Goal: Transaction & Acquisition: Purchase product/service

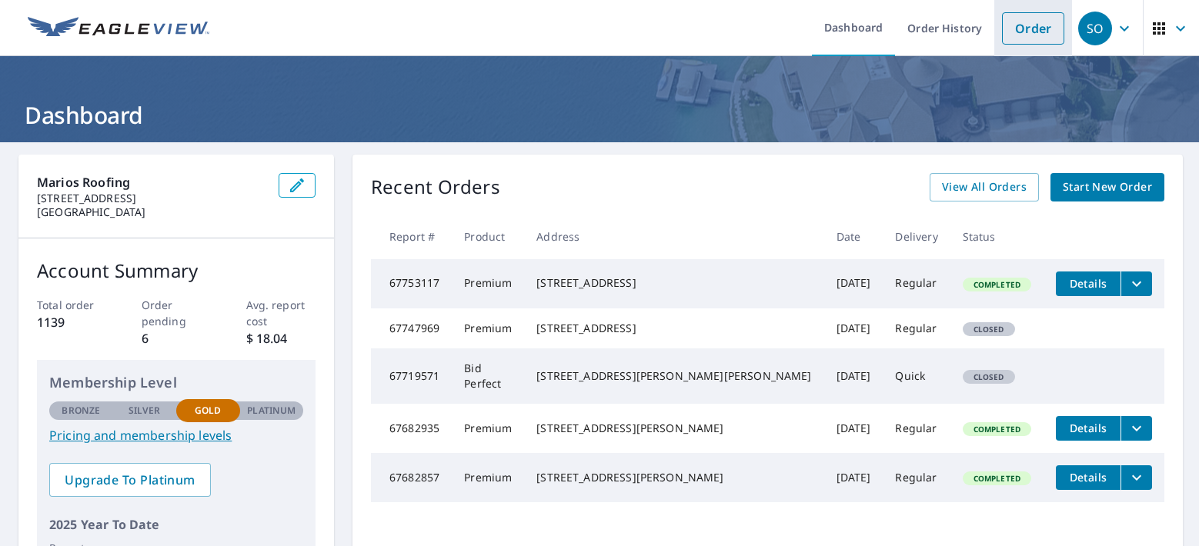
click at [1033, 23] on link "Order" at bounding box center [1033, 28] width 62 height 32
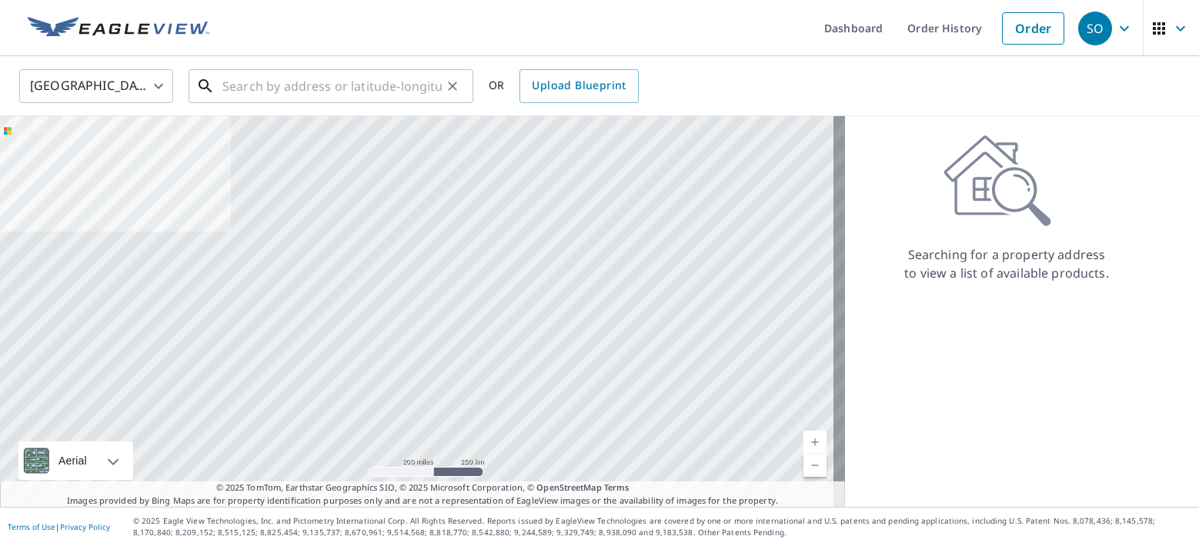
click at [369, 98] on input "text" at bounding box center [331, 86] width 219 height 43
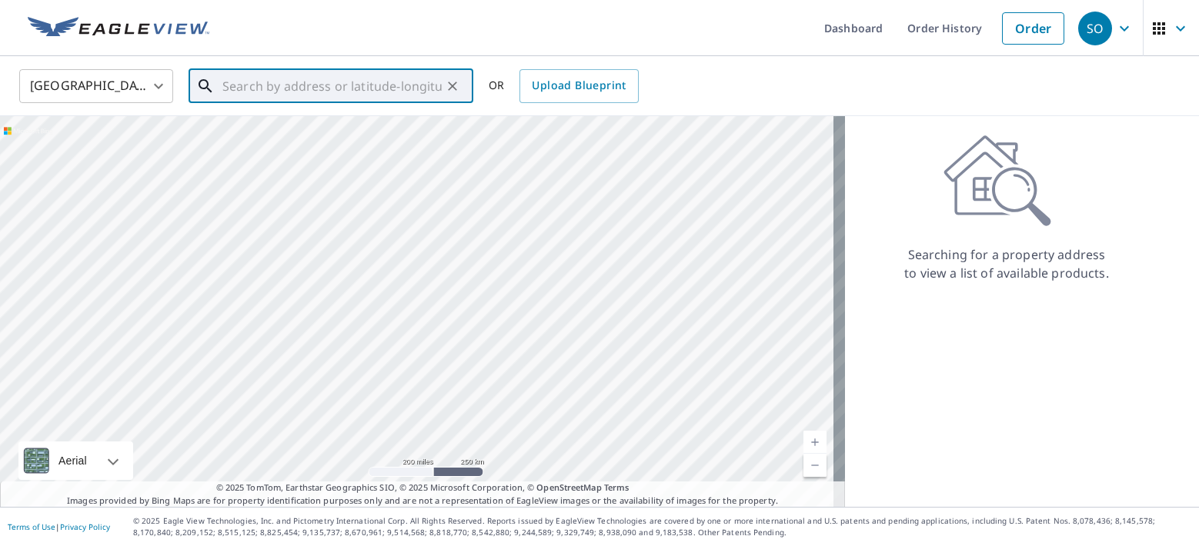
paste input "[STREET_ADDRESS][PERSON_NAME]"
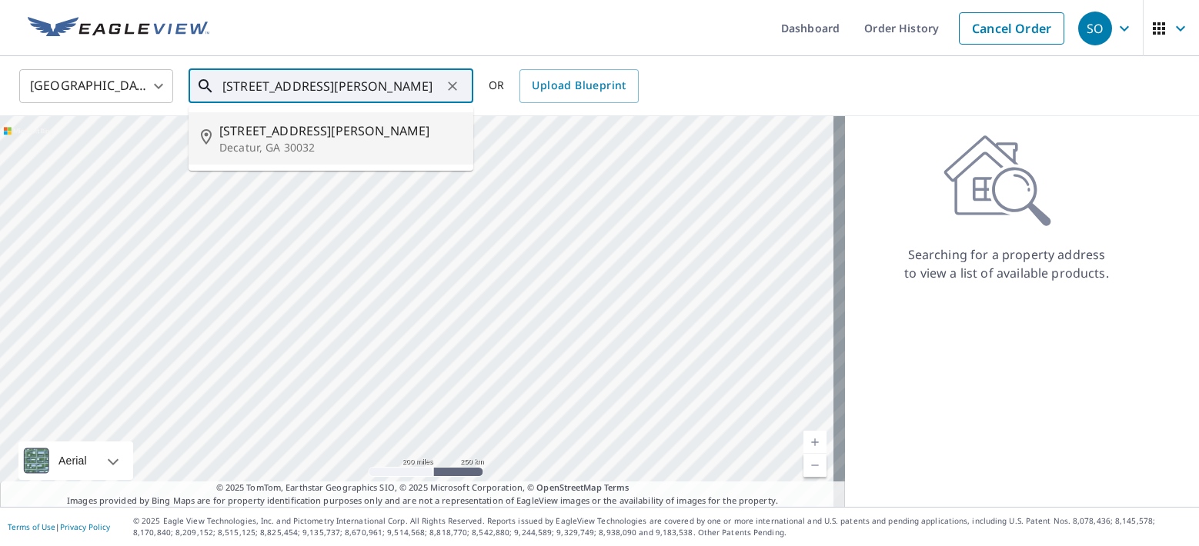
click at [282, 118] on li "[STREET_ADDRESS][PERSON_NAME][PERSON_NAME]" at bounding box center [330, 138] width 285 height 52
type input "[STREET_ADDRESS][PERSON_NAME][PERSON_NAME]"
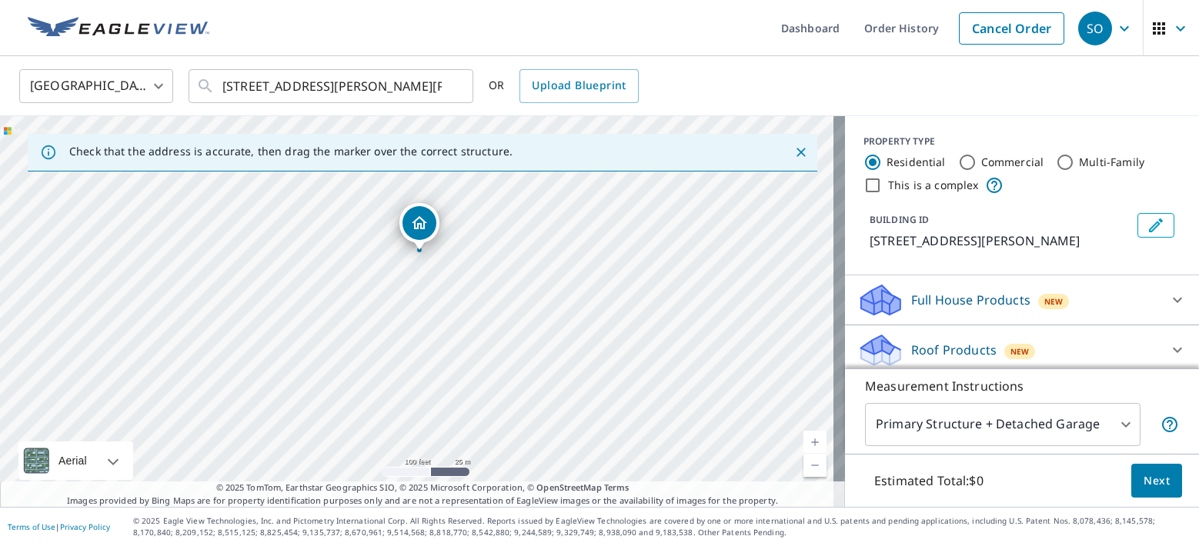
scroll to position [32, 0]
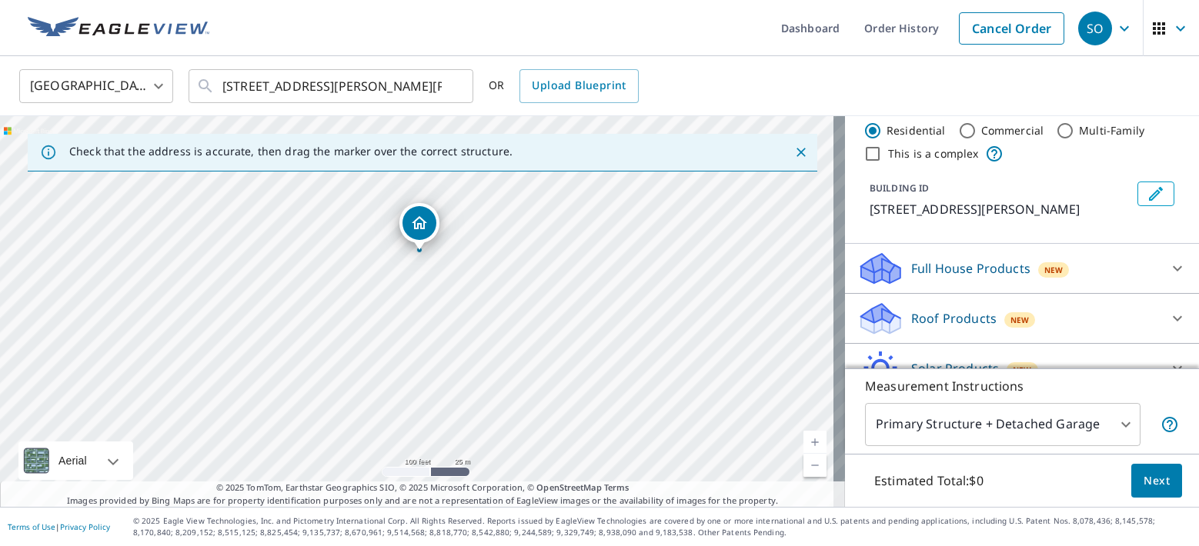
click at [949, 313] on p "Roof Products" at bounding box center [953, 318] width 85 height 18
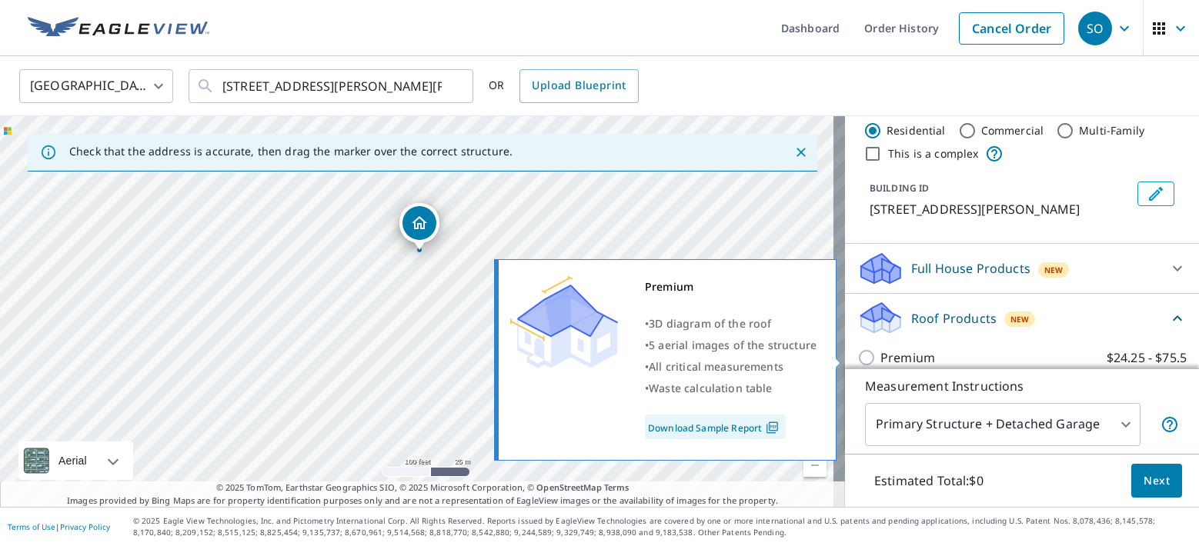
click at [904, 361] on p "Premium" at bounding box center [907, 358] width 55 height 18
click at [880, 361] on input "Premium $24.25 - $75.5" at bounding box center [868, 358] width 23 height 18
checkbox input "true"
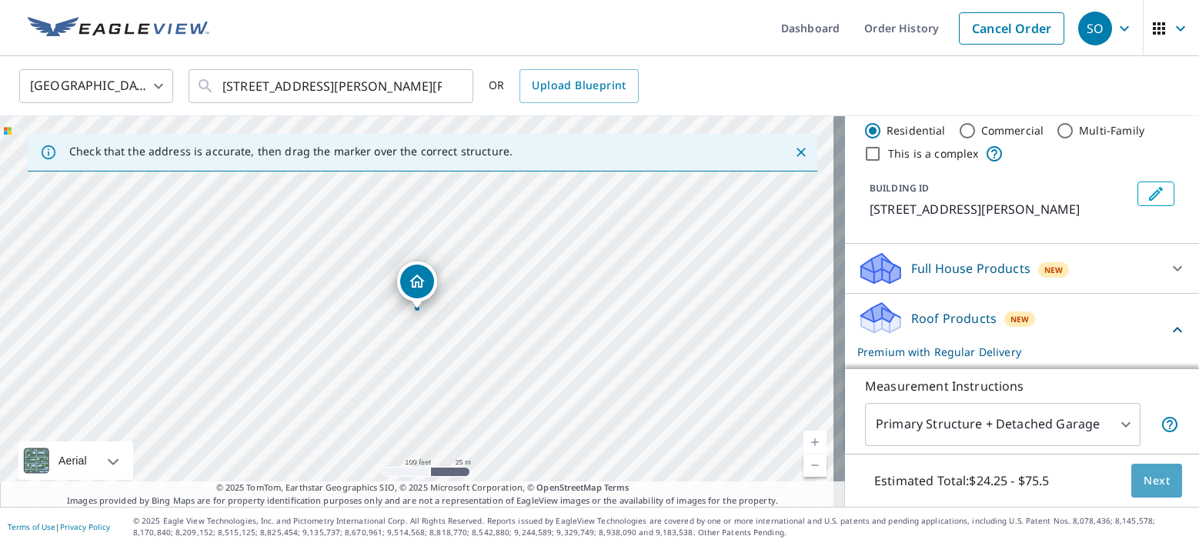
click at [1144, 466] on button "Next" at bounding box center [1156, 481] width 51 height 35
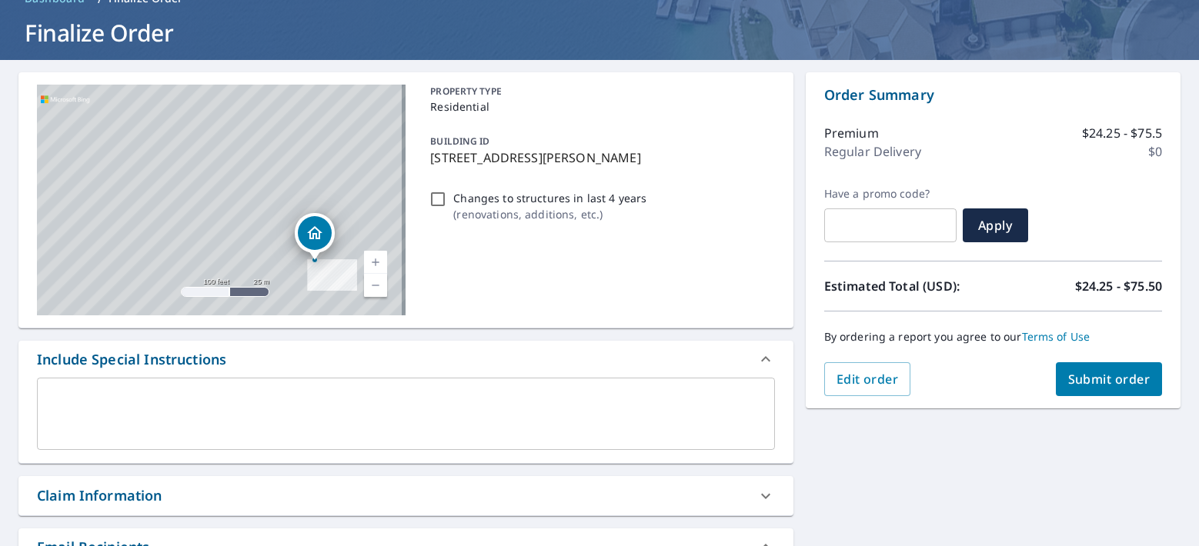
scroll to position [418, 0]
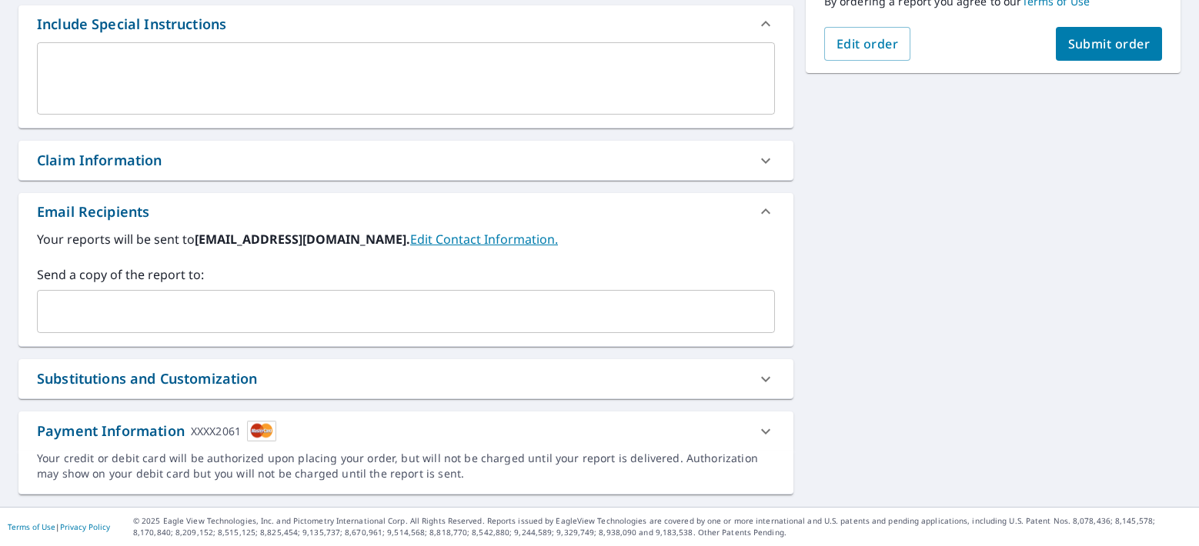
click at [756, 432] on icon at bounding box center [765, 431] width 18 height 18
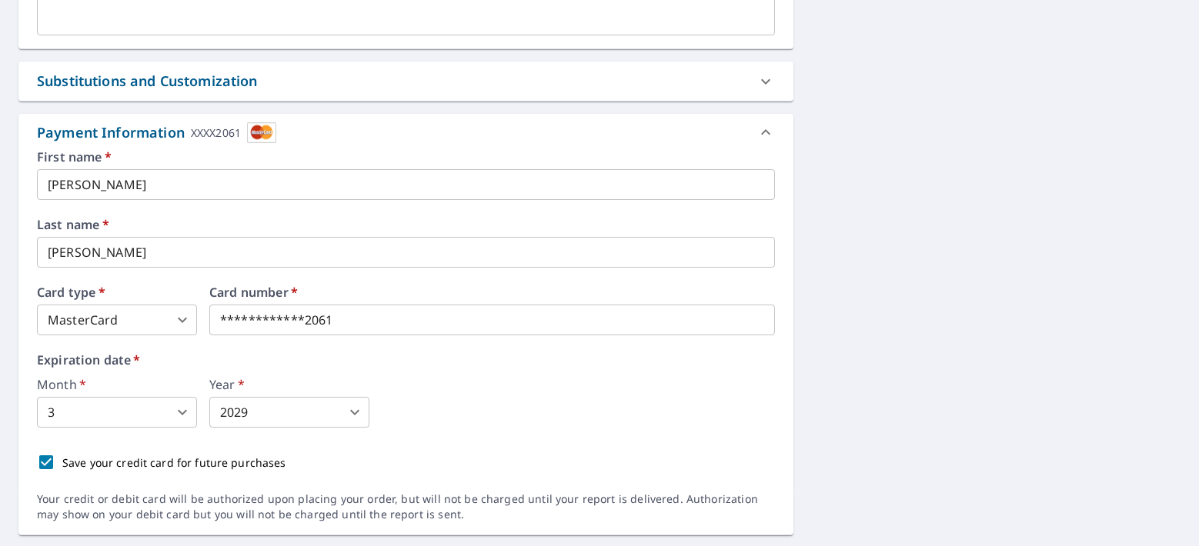
scroll to position [756, 0]
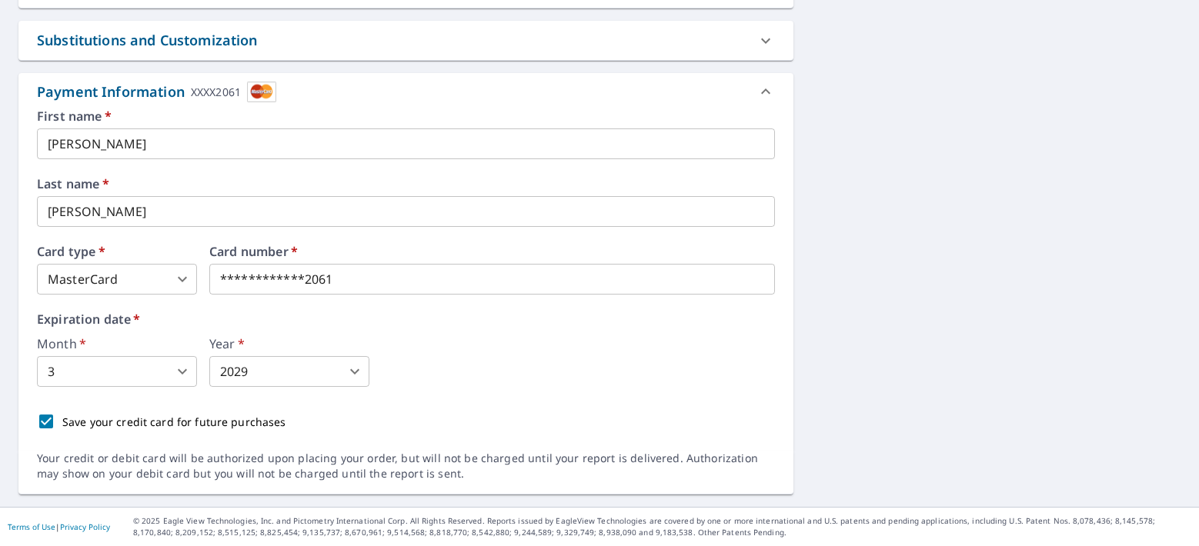
click at [176, 273] on body "SO SO Dashboard Order History Cancel Order SO Dashboard / Finalize Order Finali…" at bounding box center [599, 273] width 1199 height 546
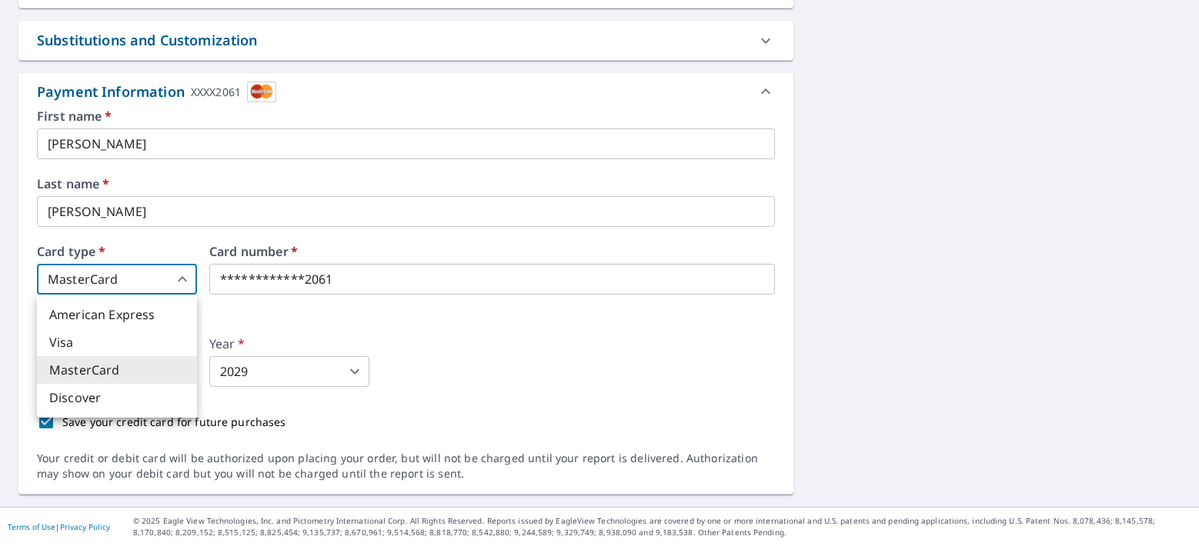
drag, startPoint x: 111, startPoint y: 144, endPoint x: 18, endPoint y: 142, distance: 93.1
click at [18, 142] on div at bounding box center [599, 273] width 1199 height 546
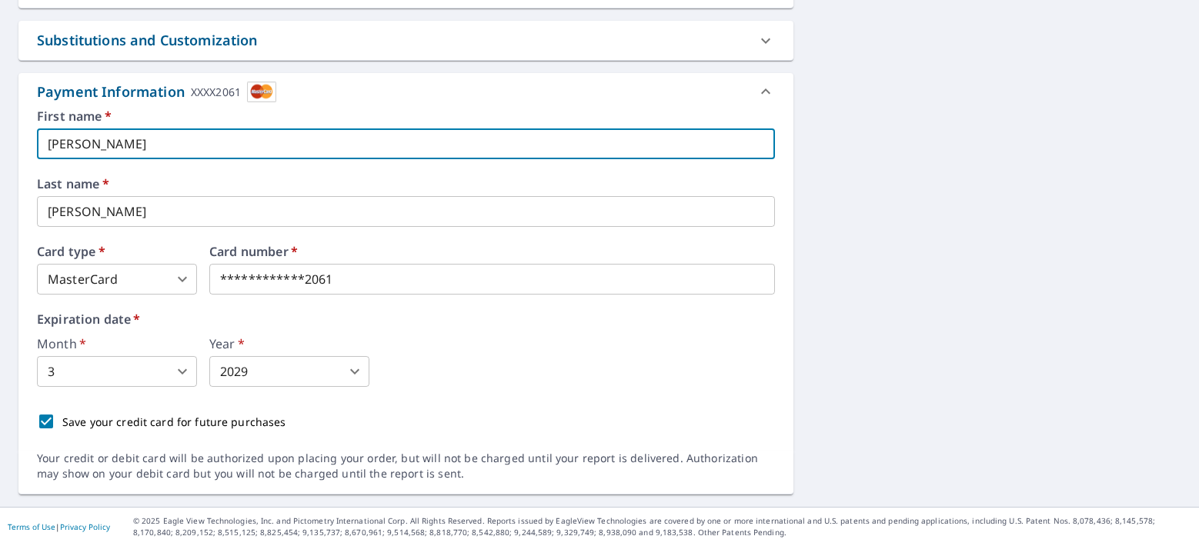
drag, startPoint x: 108, startPoint y: 148, endPoint x: 4, endPoint y: 148, distance: 103.9
type input "[PERSON_NAME]"
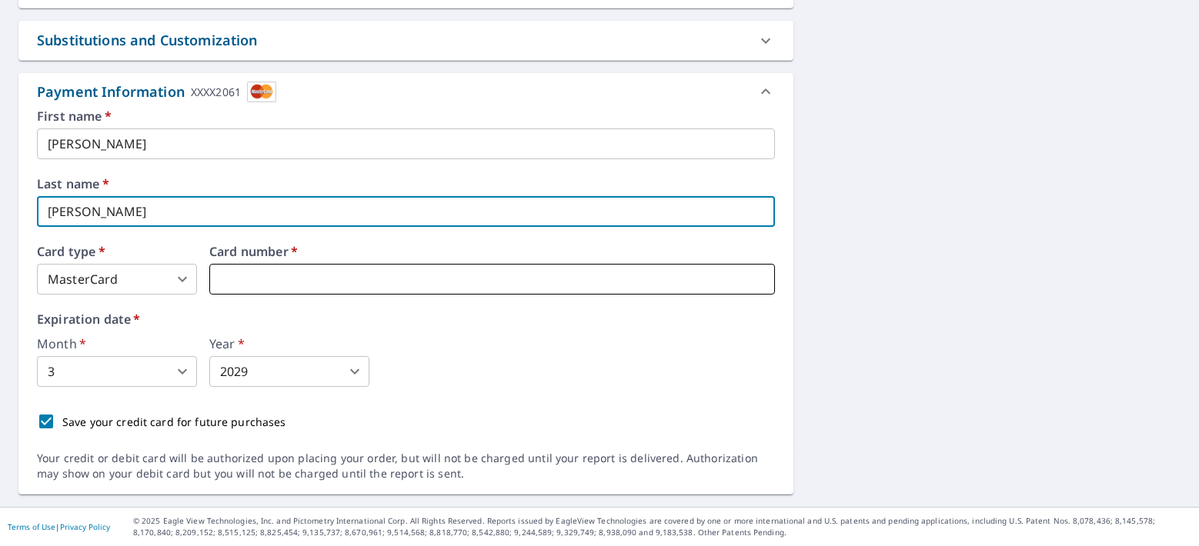
type input "[PERSON_NAME]"
click at [289, 270] on iframe at bounding box center [491, 279] width 565 height 31
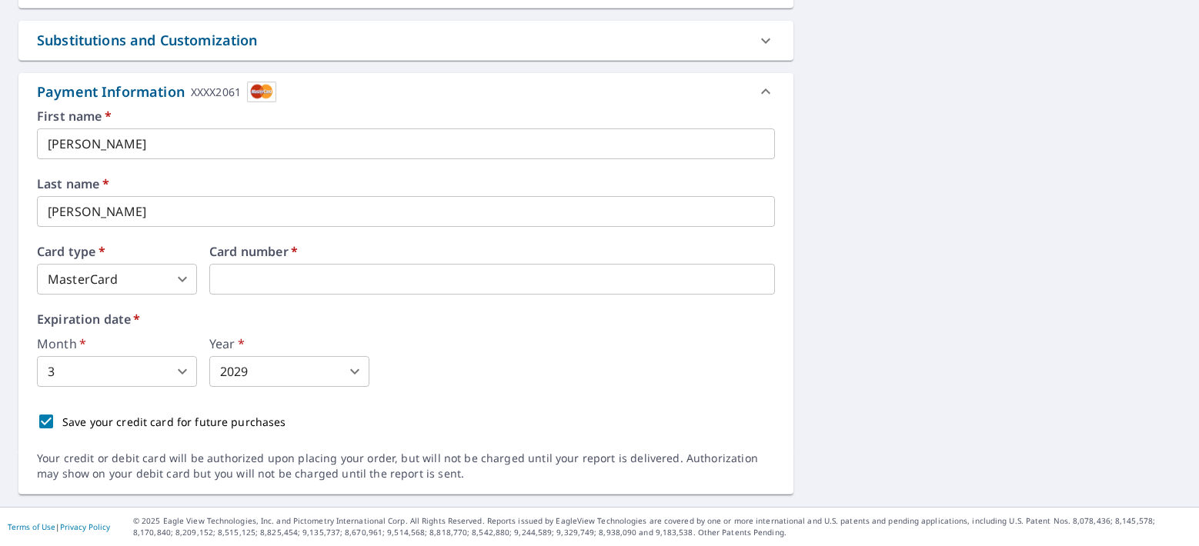
type input "2"
click at [163, 372] on body "SO SO Dashboard Order History Cancel Order SO Dashboard / Finalize Order Finali…" at bounding box center [599, 273] width 1199 height 546
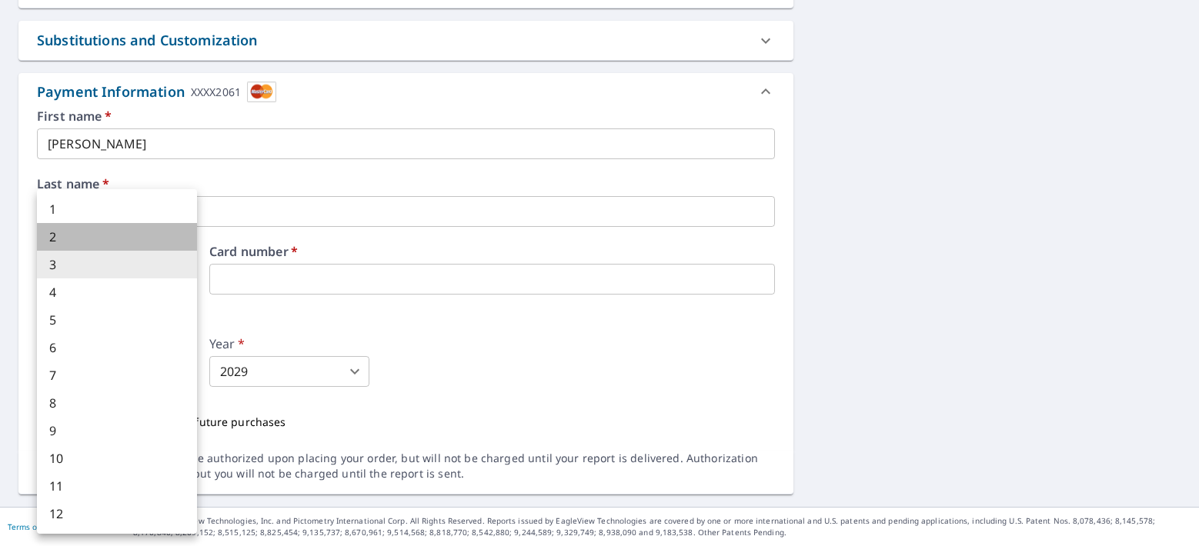
click at [75, 245] on li "2" at bounding box center [117, 237] width 160 height 28
type input "2"
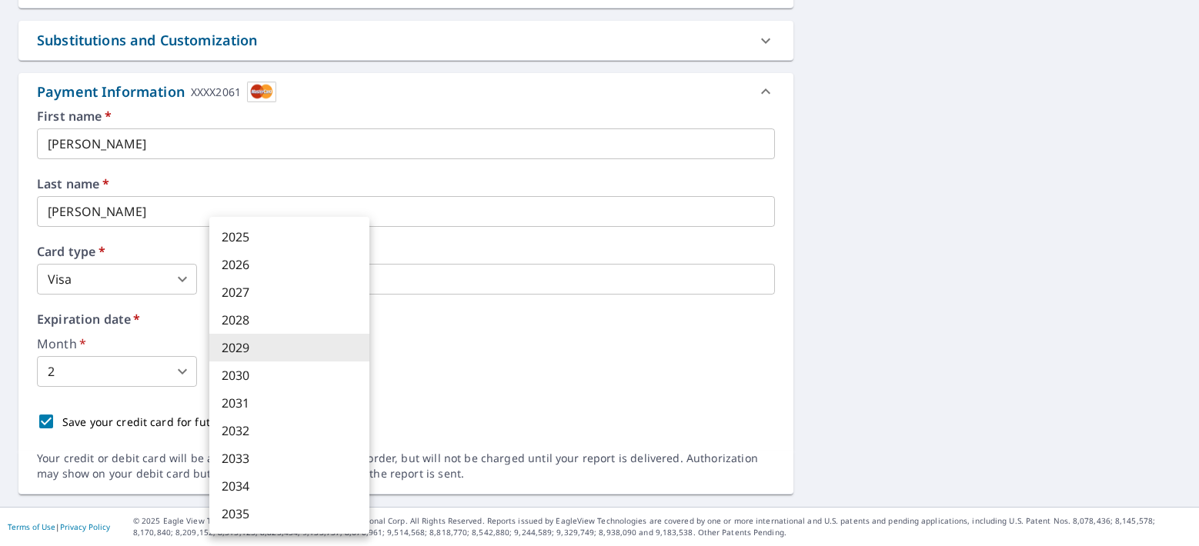
click at [213, 359] on body "SO SO Dashboard Order History Cancel Order SO Dashboard / Finalize Order Finali…" at bounding box center [599, 273] width 1199 height 546
click at [242, 380] on li "2030" at bounding box center [289, 376] width 160 height 28
type input "2030"
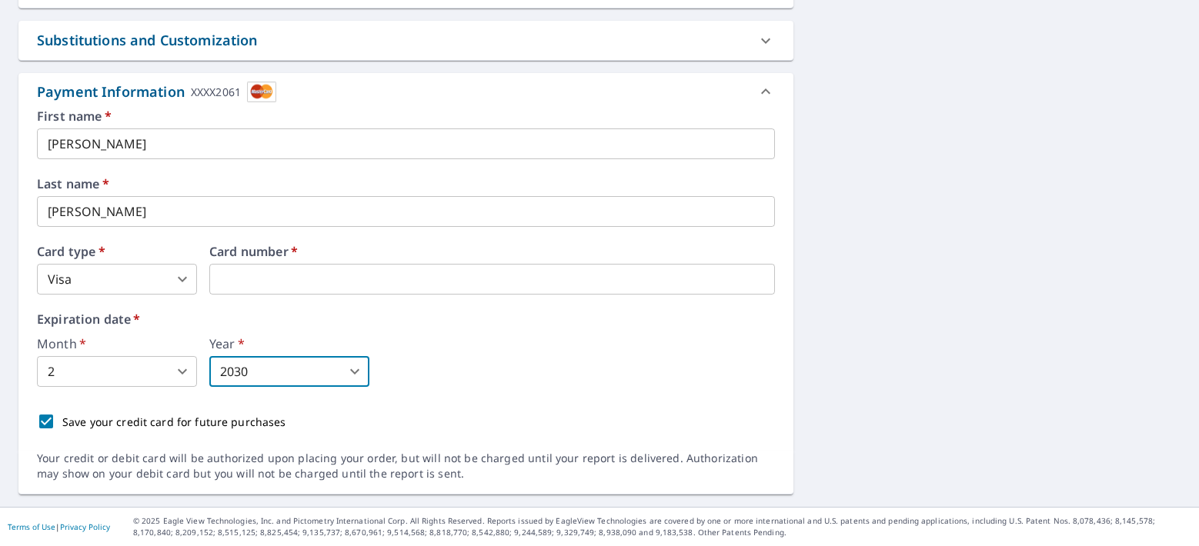
click at [758, 95] on icon at bounding box center [765, 91] width 18 height 18
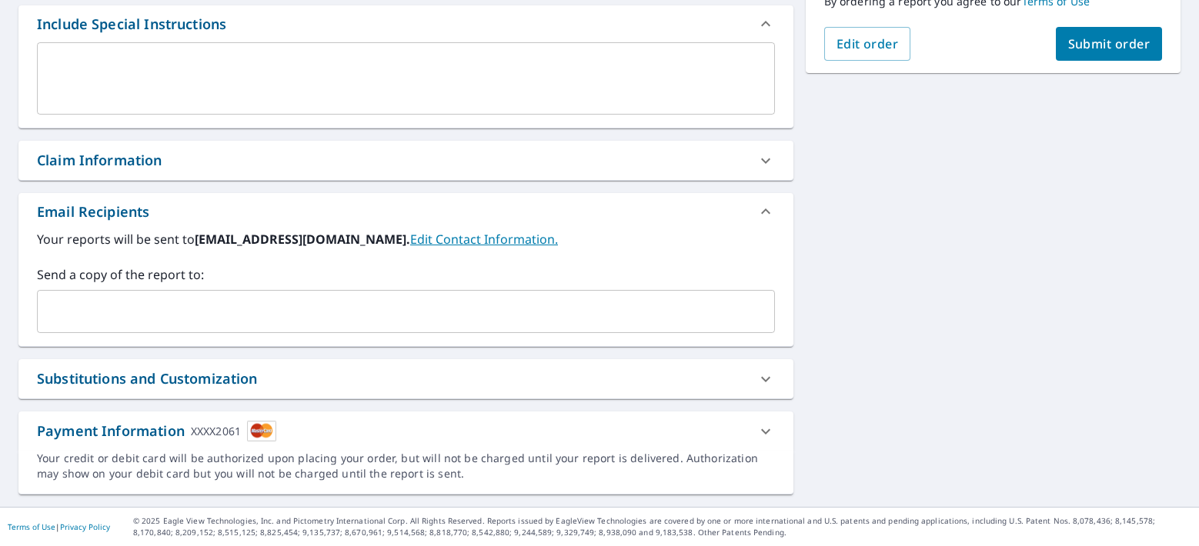
scroll to position [418, 0]
click at [748, 428] on div at bounding box center [765, 431] width 37 height 37
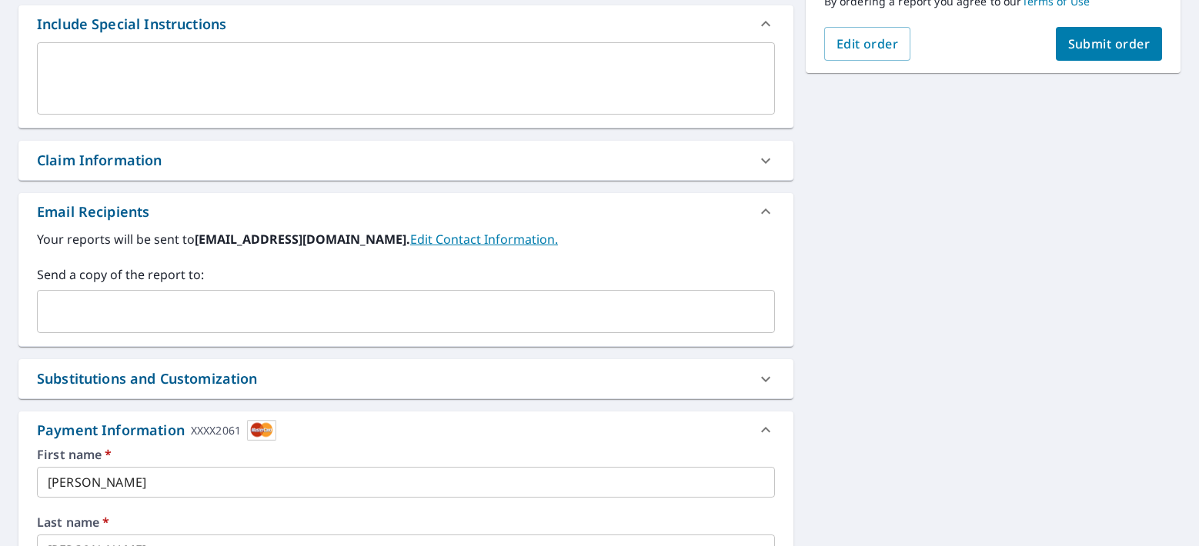
scroll to position [722, 0]
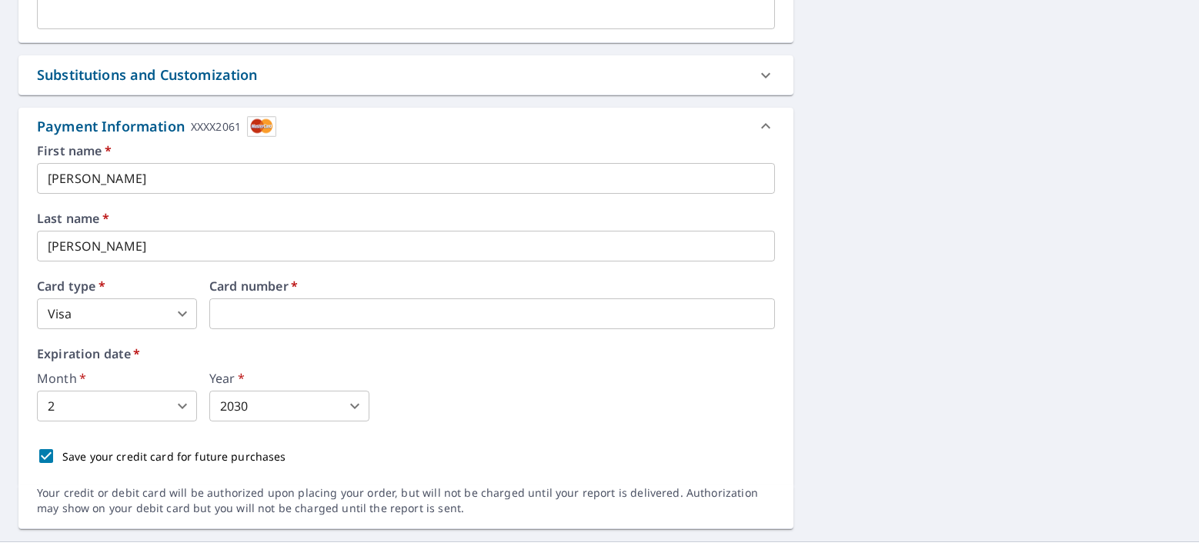
click at [253, 126] on img at bounding box center [261, 126] width 29 height 21
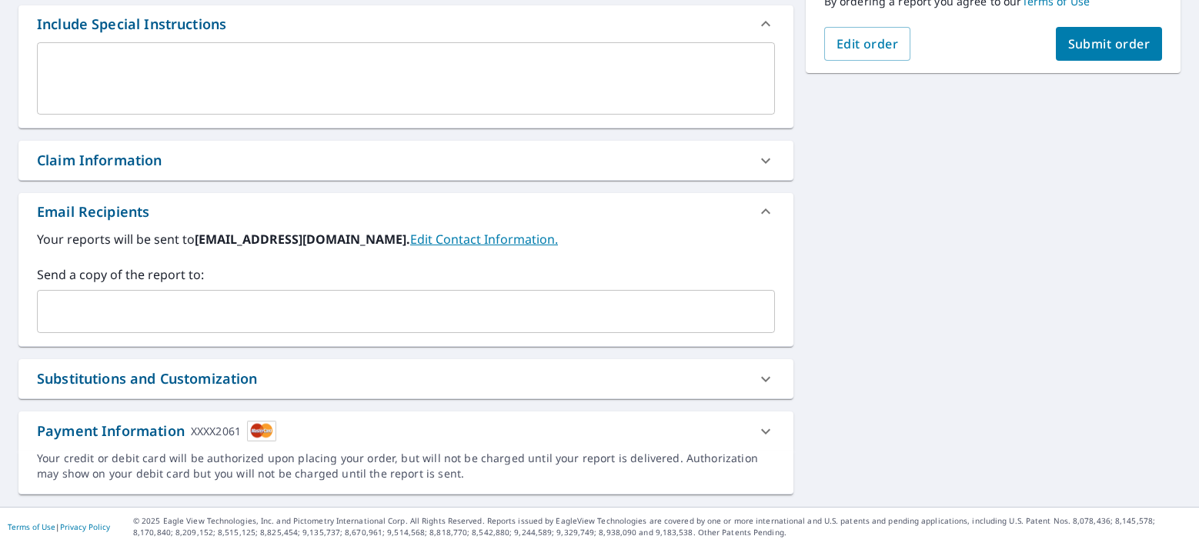
scroll to position [418, 0]
click at [314, 439] on div "Payment Information XXXX2061" at bounding box center [392, 431] width 710 height 21
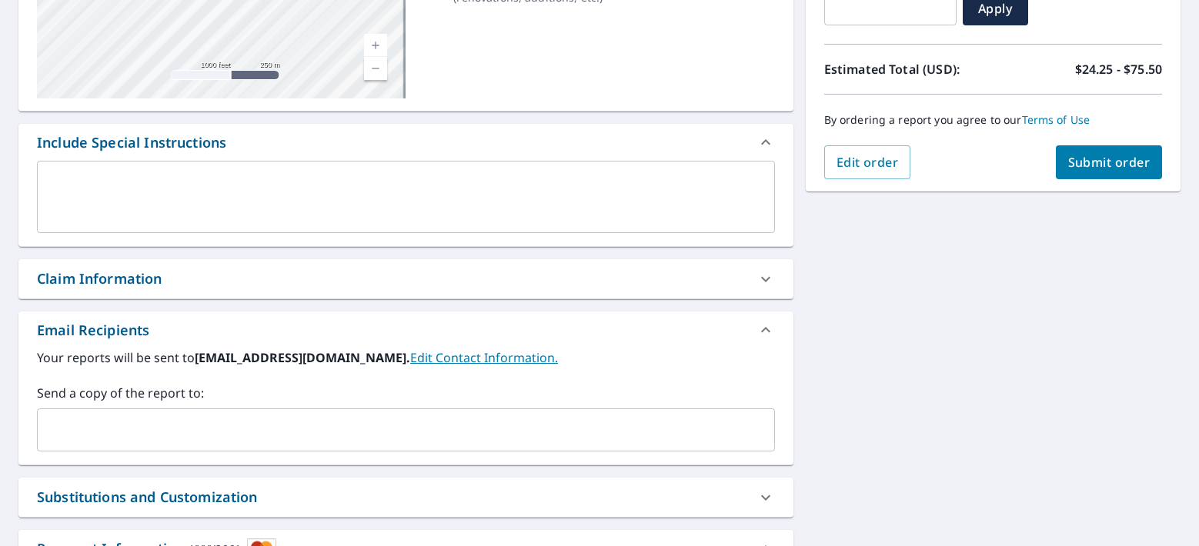
scroll to position [0, 0]
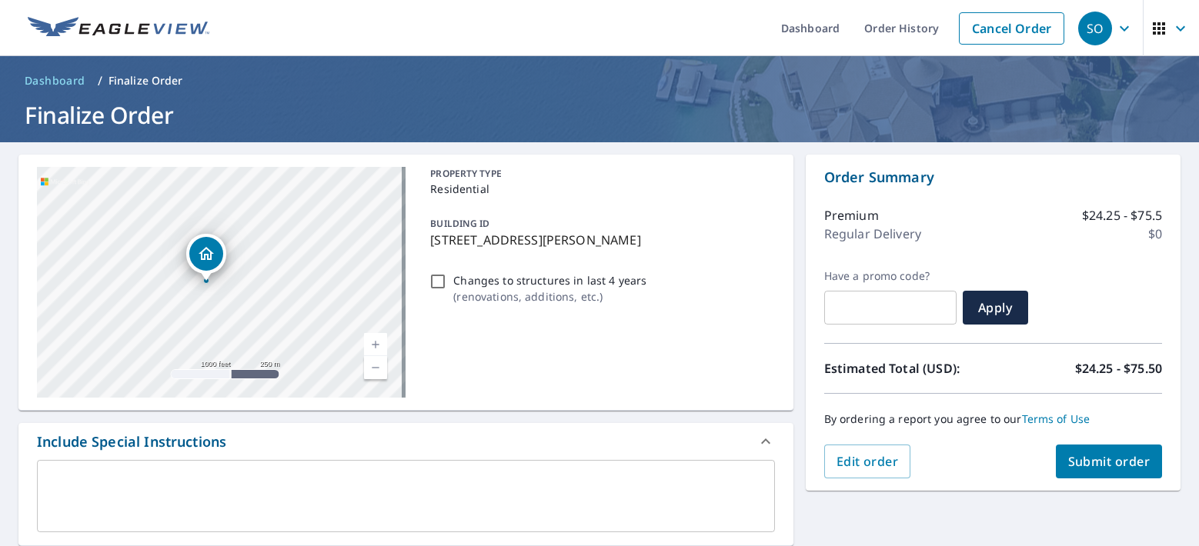
click at [45, 28] on img at bounding box center [119, 28] width 182 height 23
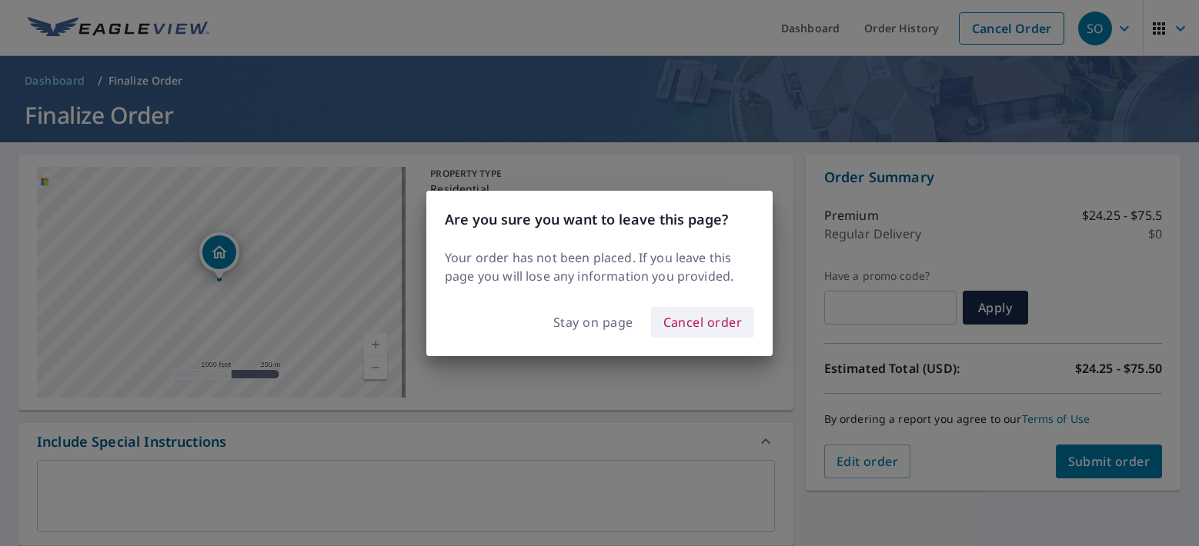
click at [679, 328] on span "Cancel order" at bounding box center [702, 323] width 79 height 22
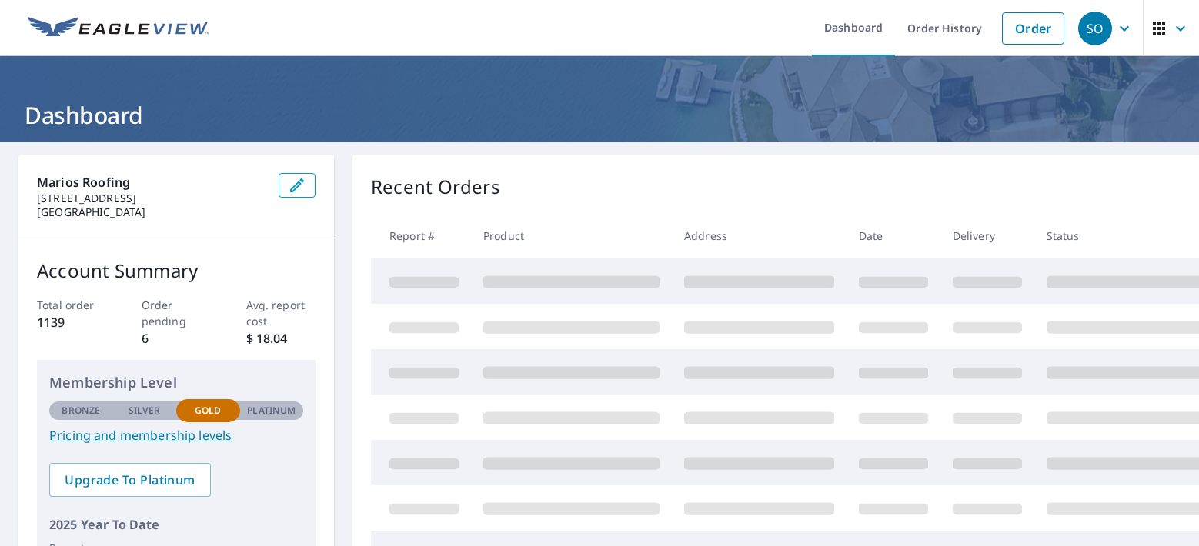
click at [1152, 28] on icon "button" at bounding box center [1158, 28] width 12 height 12
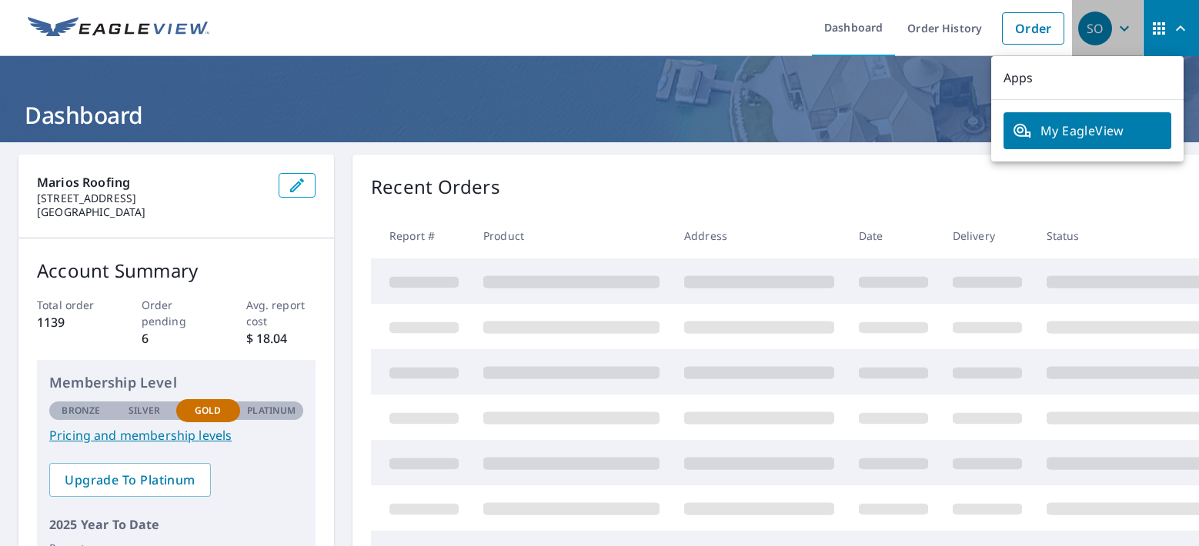
click at [1097, 25] on div "SO" at bounding box center [1095, 29] width 34 height 34
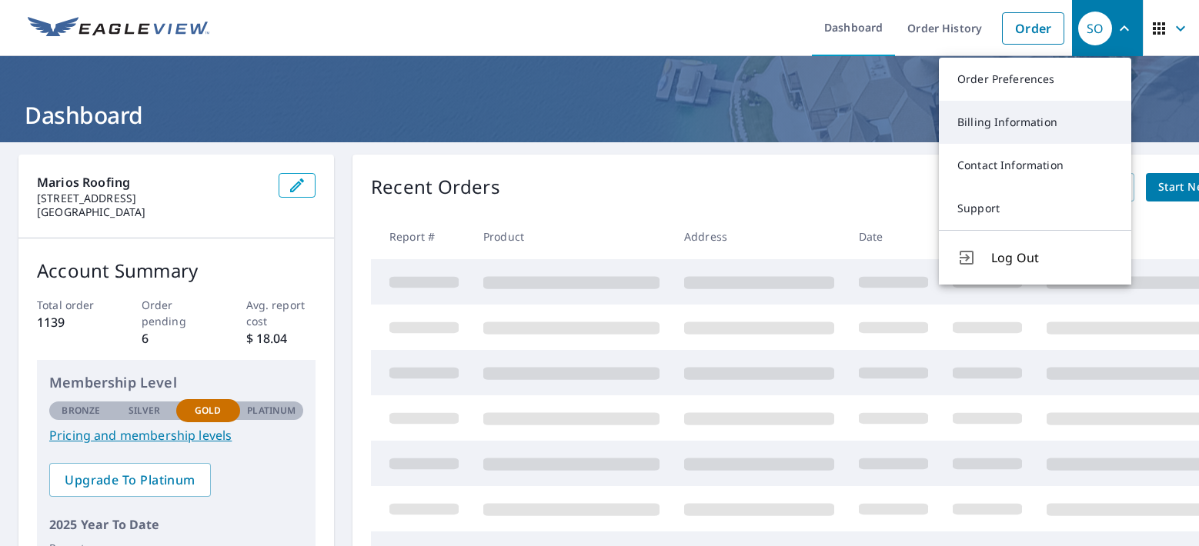
click at [992, 129] on link "Billing Information" at bounding box center [1035, 122] width 192 height 43
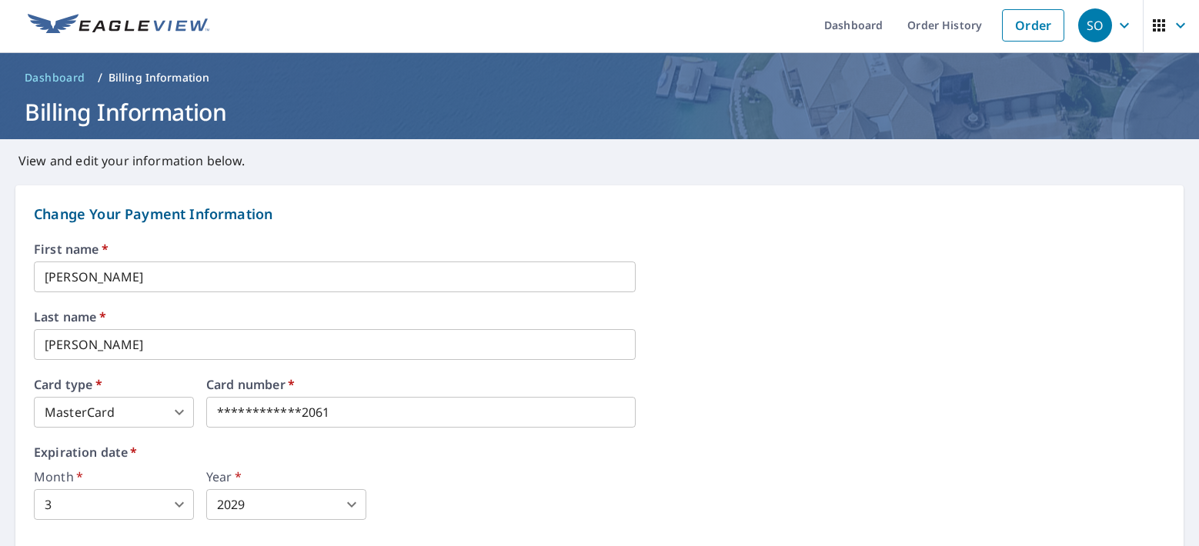
scroll to position [107, 0]
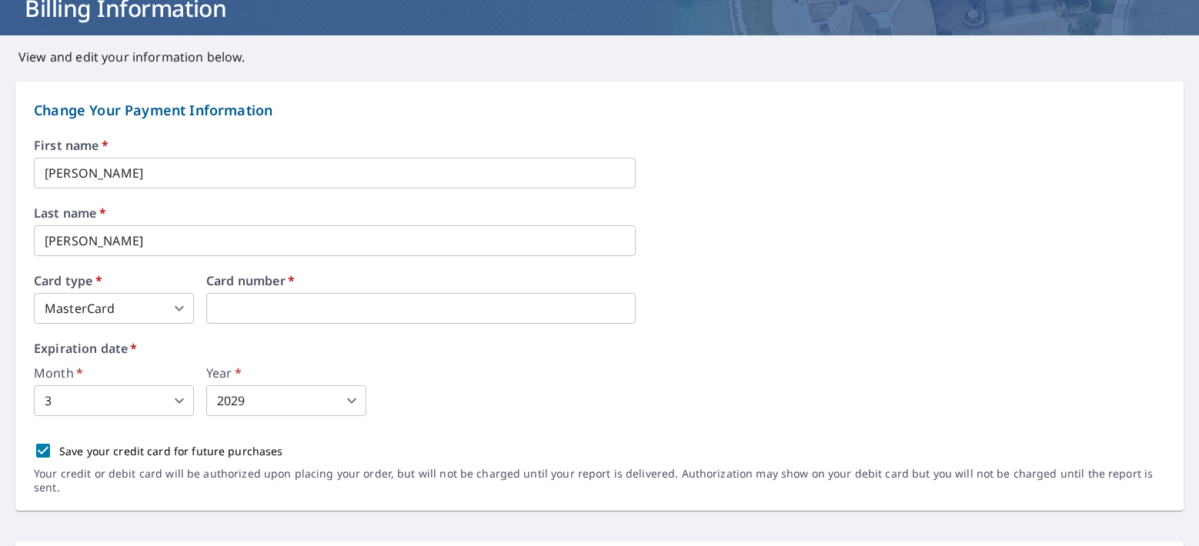
drag, startPoint x: 366, startPoint y: 302, endPoint x: 194, endPoint y: 297, distance: 172.4
type input "2"
click at [163, 401] on body "SO SO Dashboard Order History Order SO Dashboard / Billing Information Billing …" at bounding box center [599, 273] width 1199 height 546
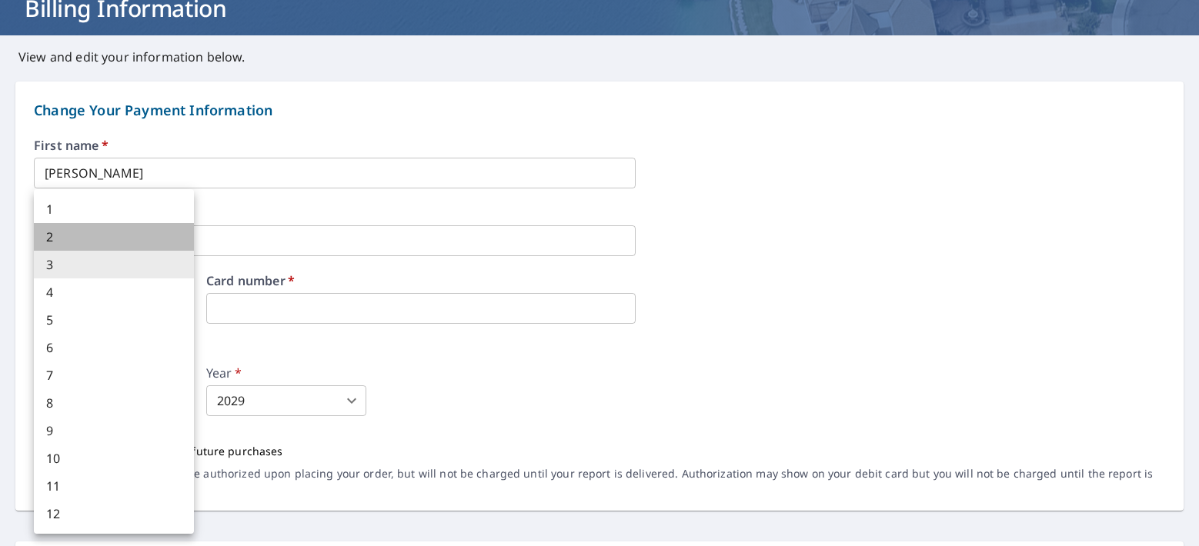
click at [74, 234] on li "2" at bounding box center [114, 237] width 160 height 28
type input "2"
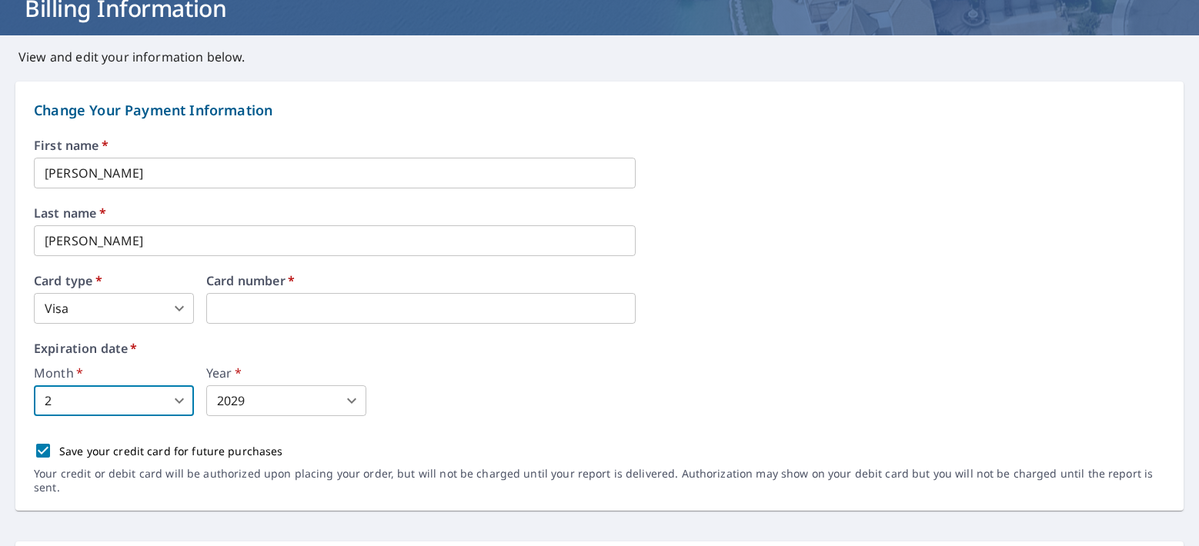
click at [250, 405] on body "SO SO Dashboard Order History Order SO Dashboard / Billing Information Billing …" at bounding box center [599, 273] width 1199 height 546
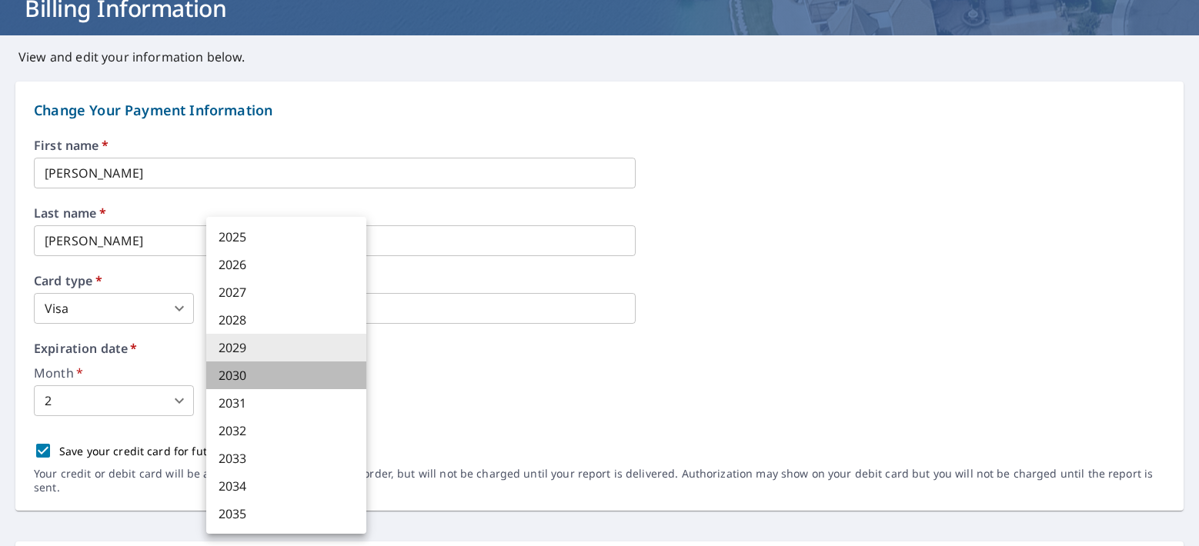
click at [245, 382] on li "2030" at bounding box center [286, 376] width 160 height 28
type input "2030"
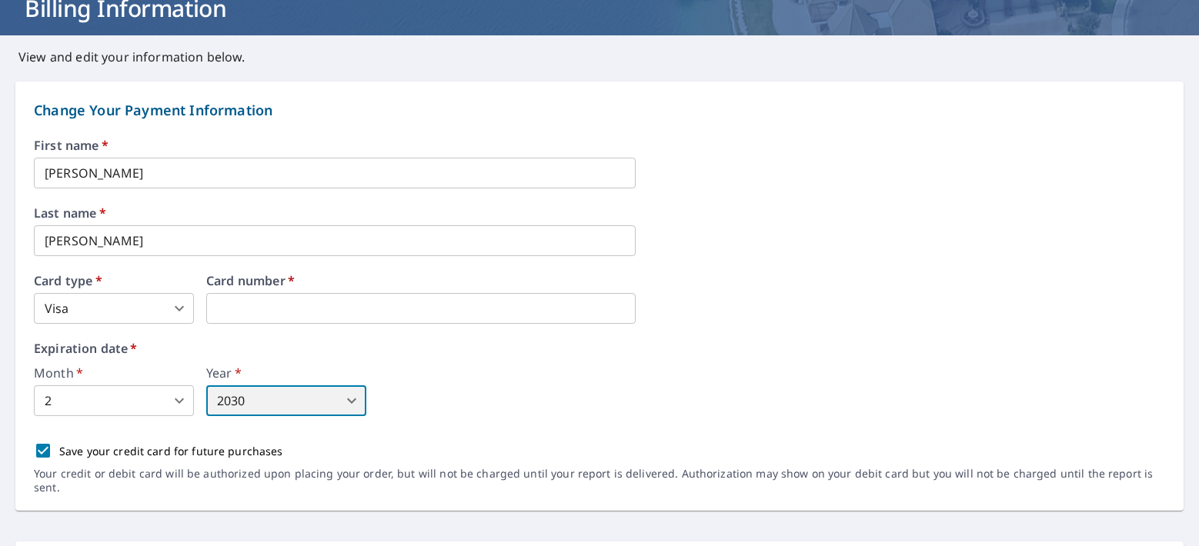
scroll to position [0, 0]
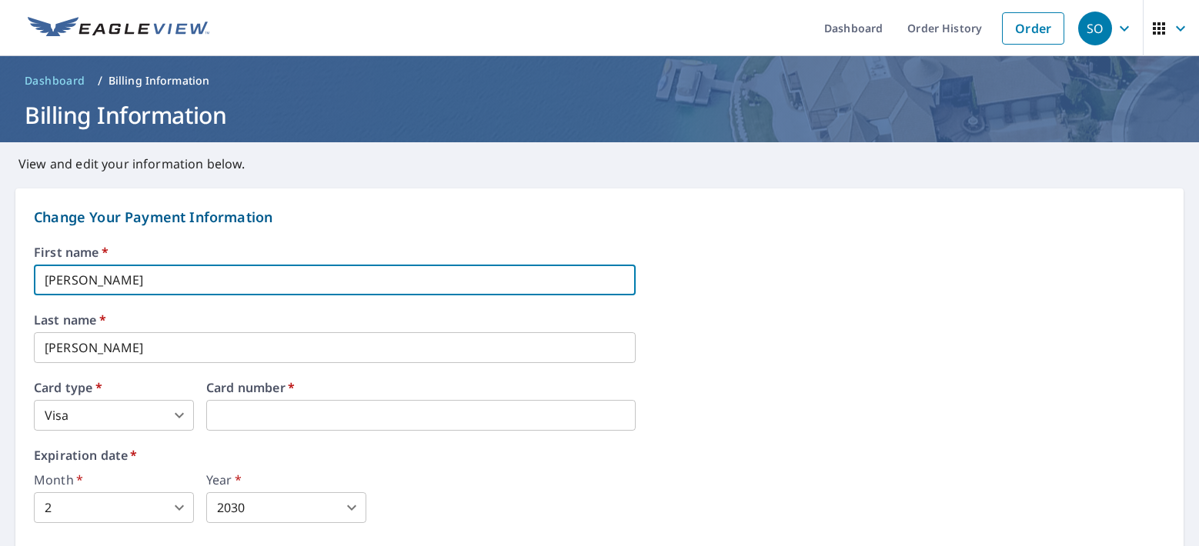
drag, startPoint x: 121, startPoint y: 273, endPoint x: 2, endPoint y: 282, distance: 119.5
type input "[PERSON_NAME]"
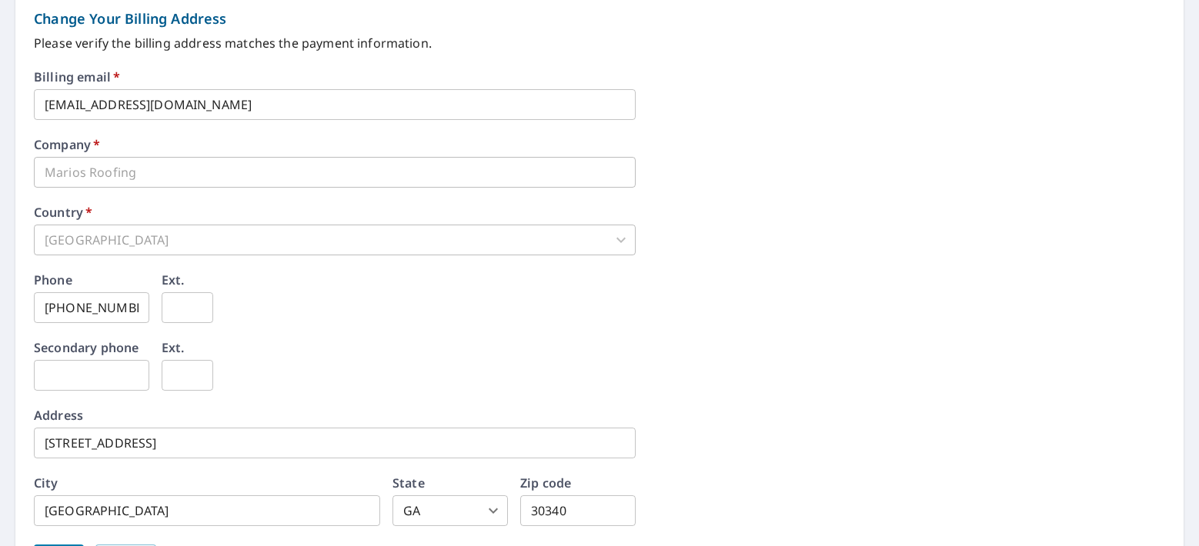
scroll to position [744, 0]
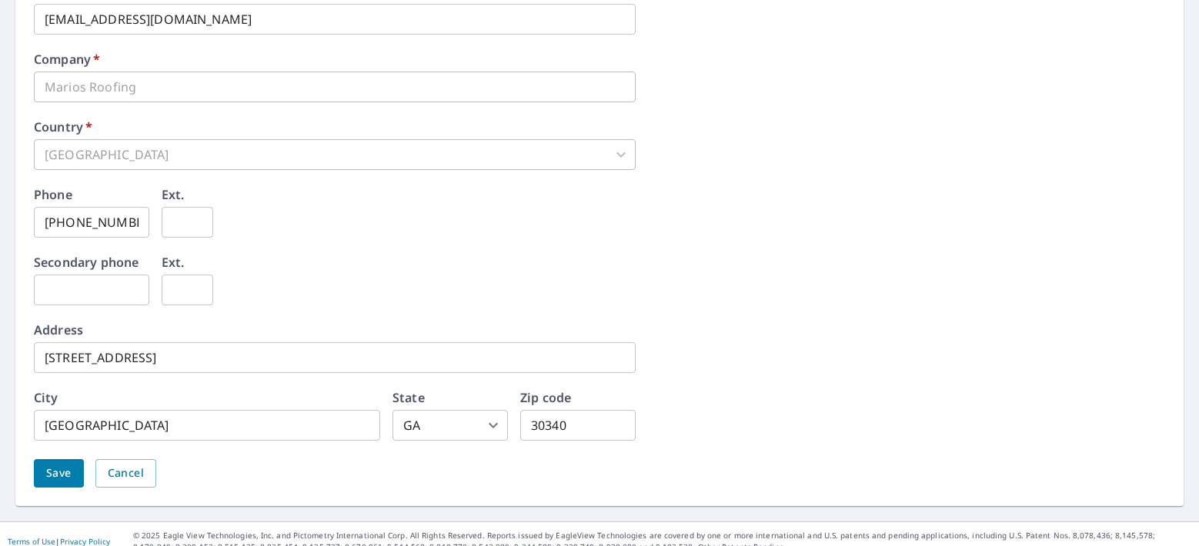
type input "[PERSON_NAME]"
click at [60, 464] on span "Save" at bounding box center [58, 473] width 25 height 19
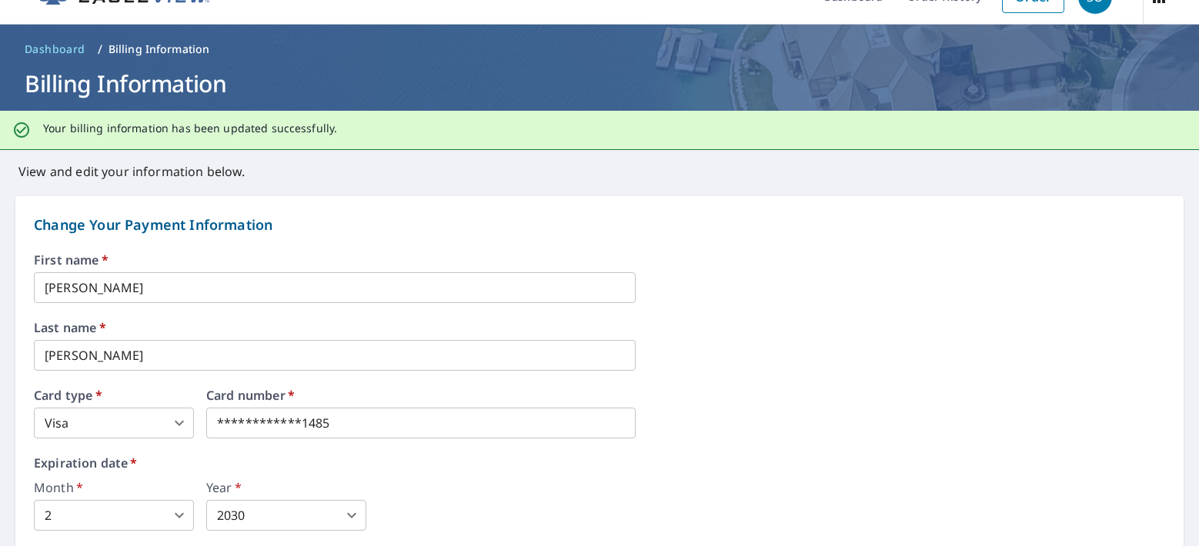
scroll to position [0, 0]
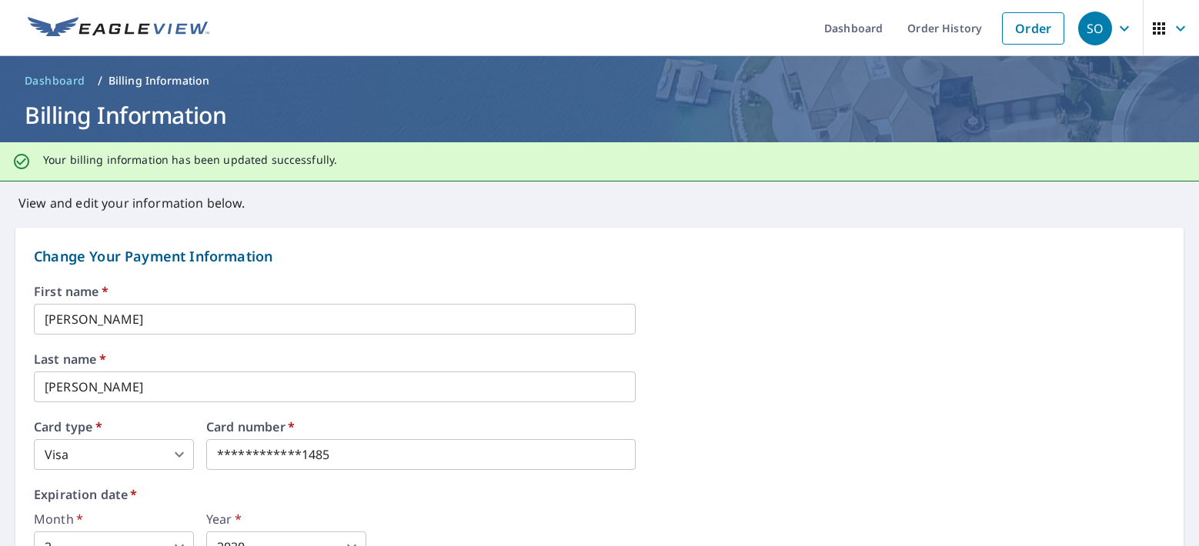
click at [95, 25] on img at bounding box center [119, 28] width 182 height 23
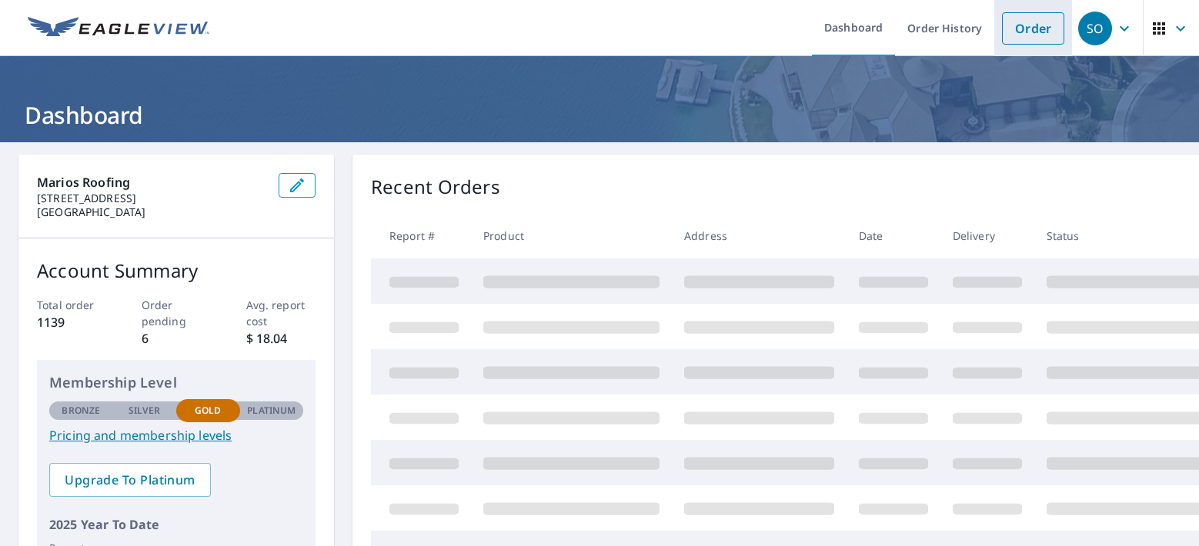
click at [1002, 30] on link "Order" at bounding box center [1033, 28] width 62 height 32
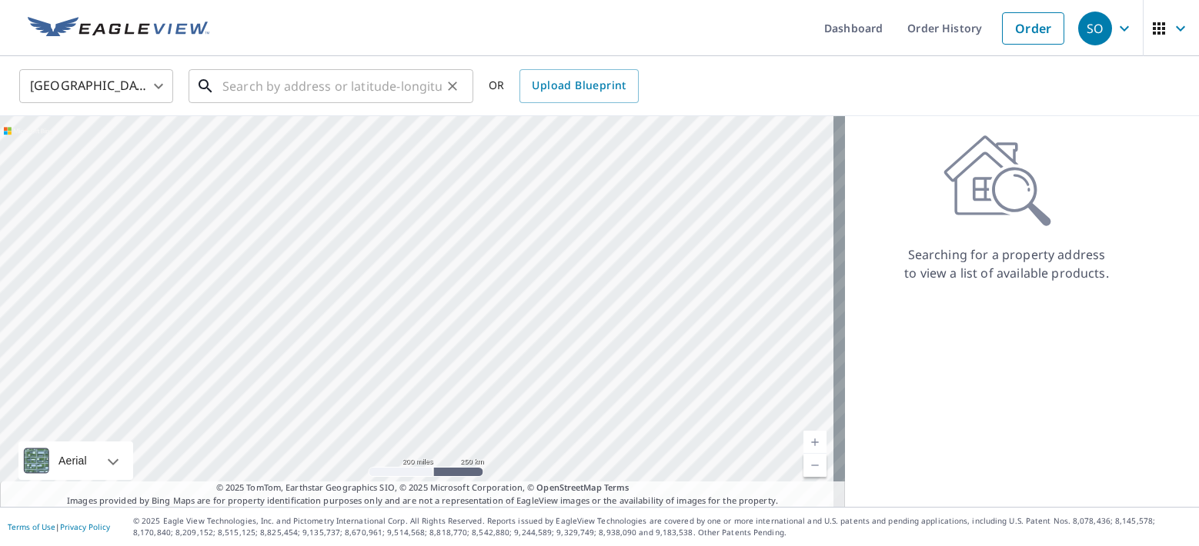
click at [325, 85] on input "text" at bounding box center [331, 86] width 219 height 43
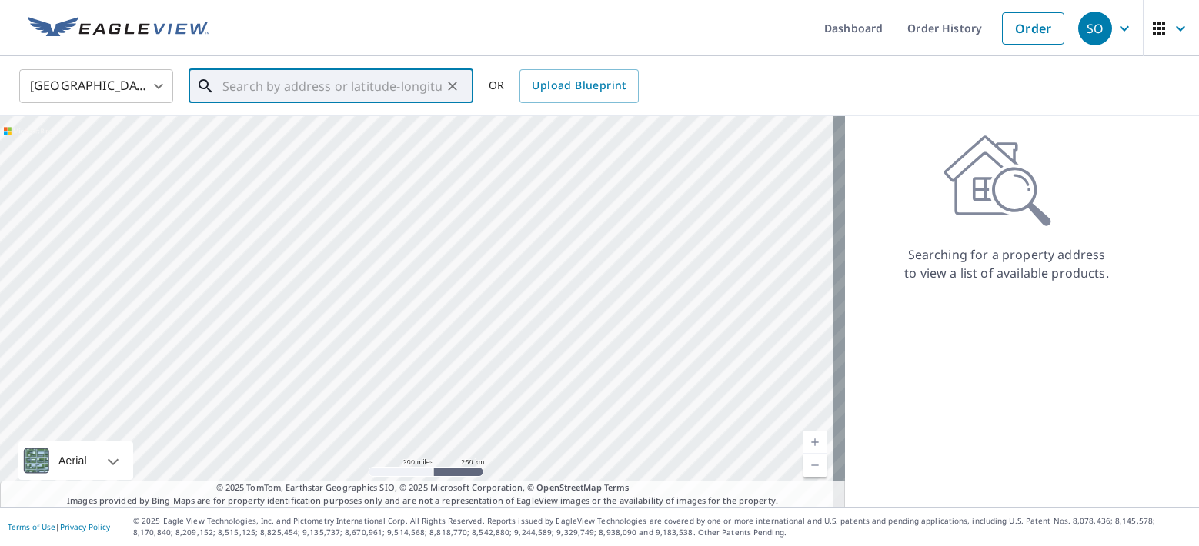
paste input "[STREET_ADDRESS][PERSON_NAME]"
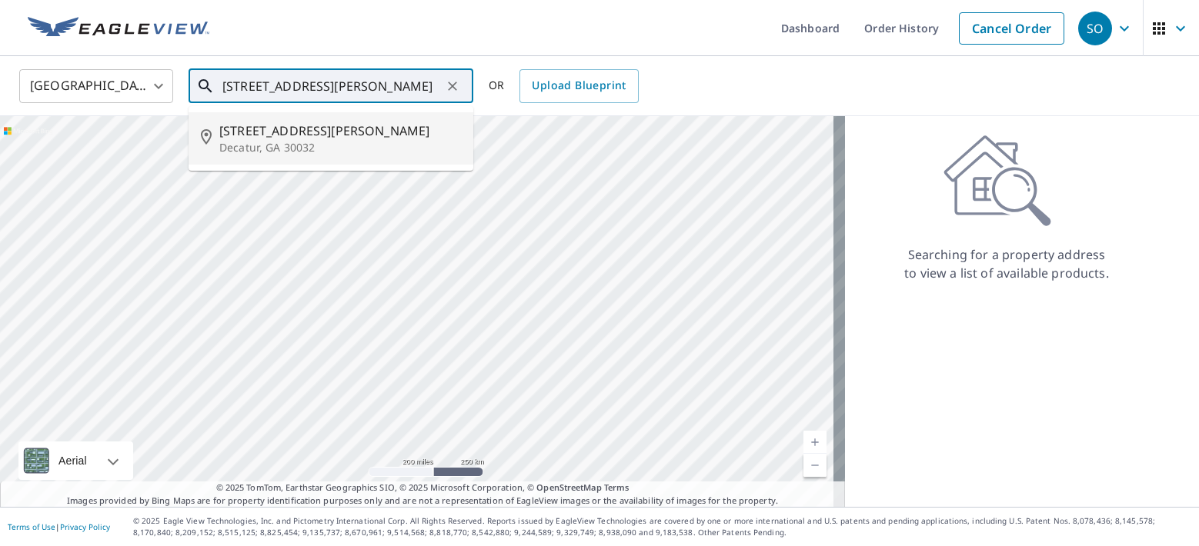
click at [293, 141] on p "Decatur, GA 30032" at bounding box center [340, 147] width 242 height 15
type input "[STREET_ADDRESS][PERSON_NAME][PERSON_NAME]"
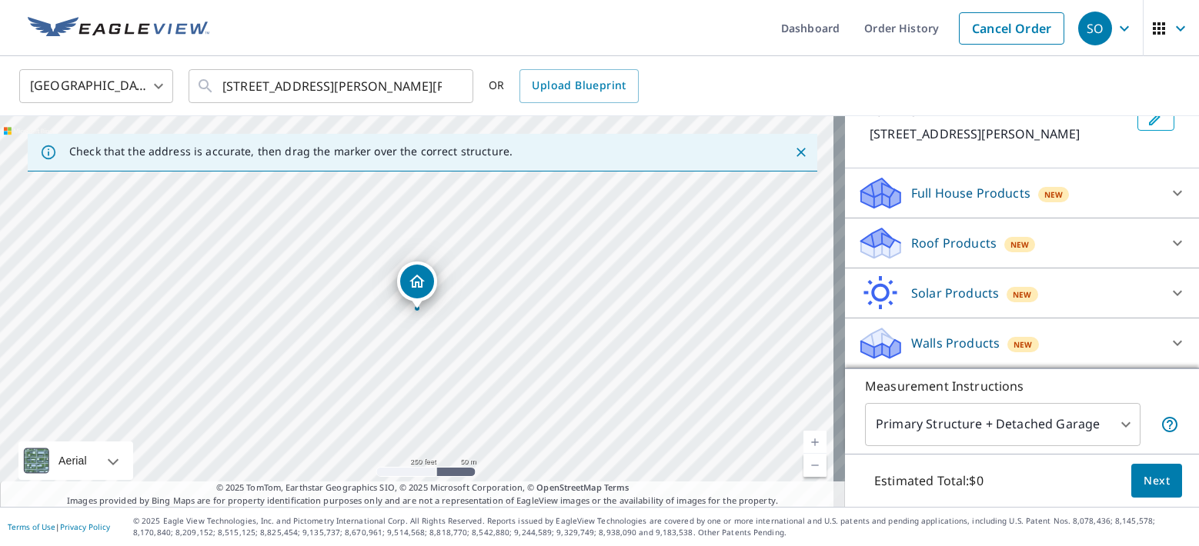
click at [930, 225] on div "Roof Products New" at bounding box center [1008, 243] width 302 height 36
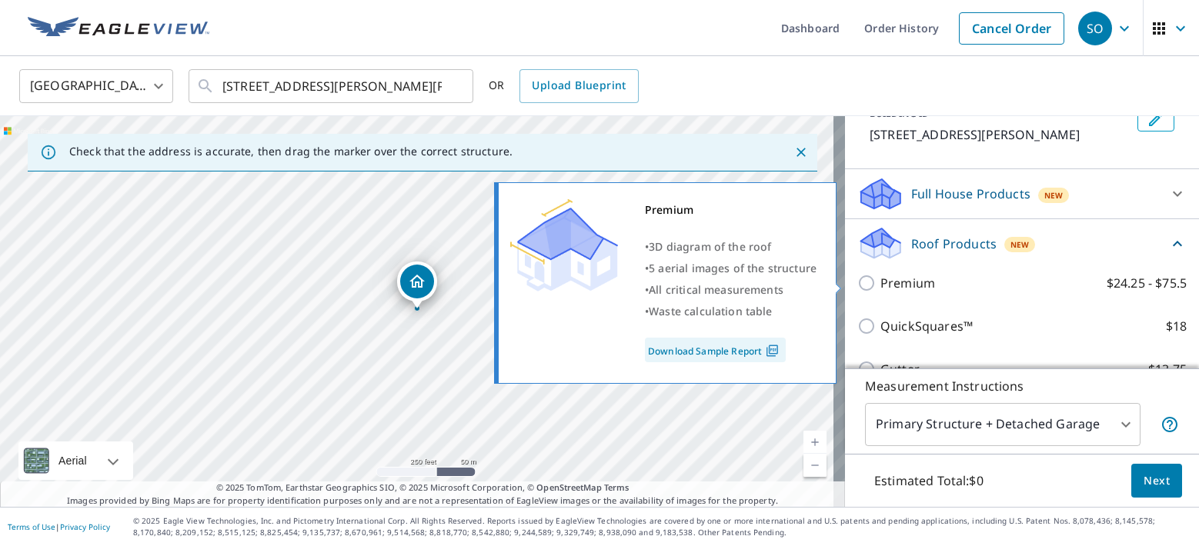
click at [919, 289] on p "Premium" at bounding box center [907, 283] width 55 height 18
click at [880, 289] on input "Premium $24.25 - $75.5" at bounding box center [868, 283] width 23 height 18
checkbox input "true"
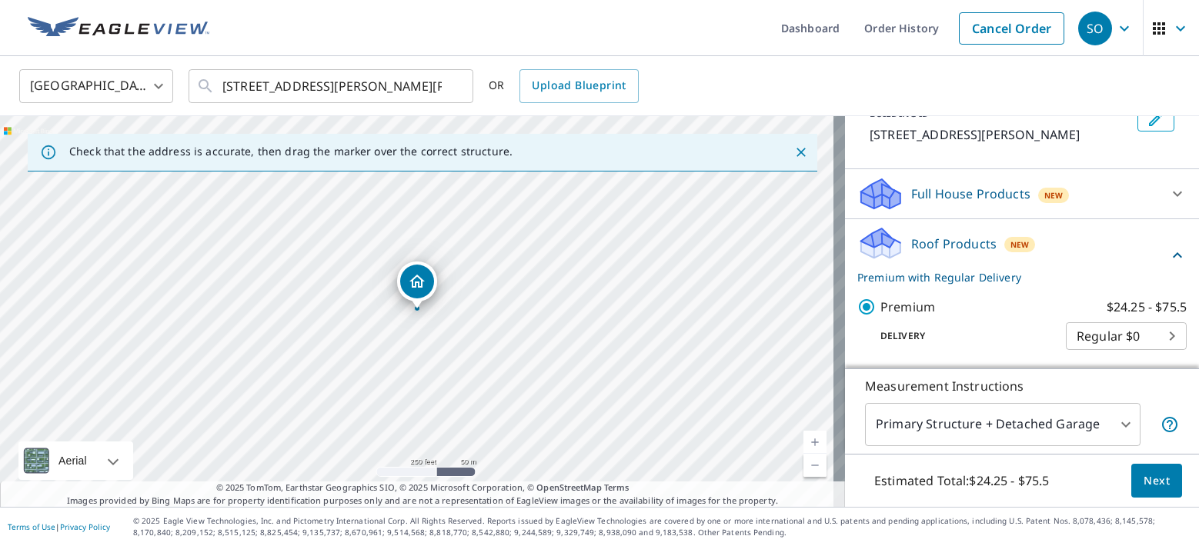
click at [1131, 472] on button "Next" at bounding box center [1156, 481] width 51 height 35
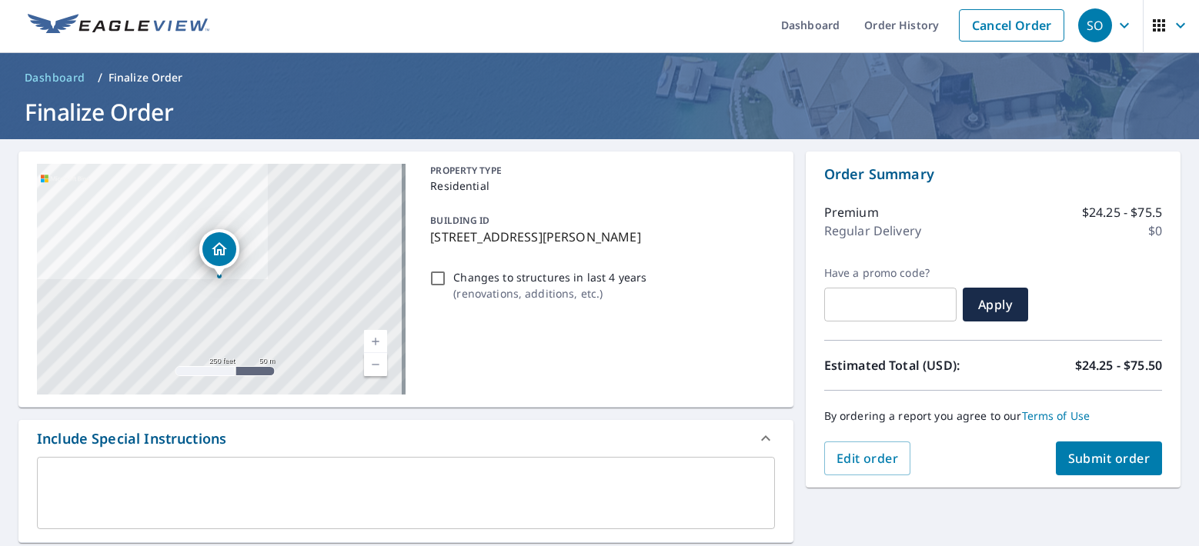
scroll to position [30, 0]
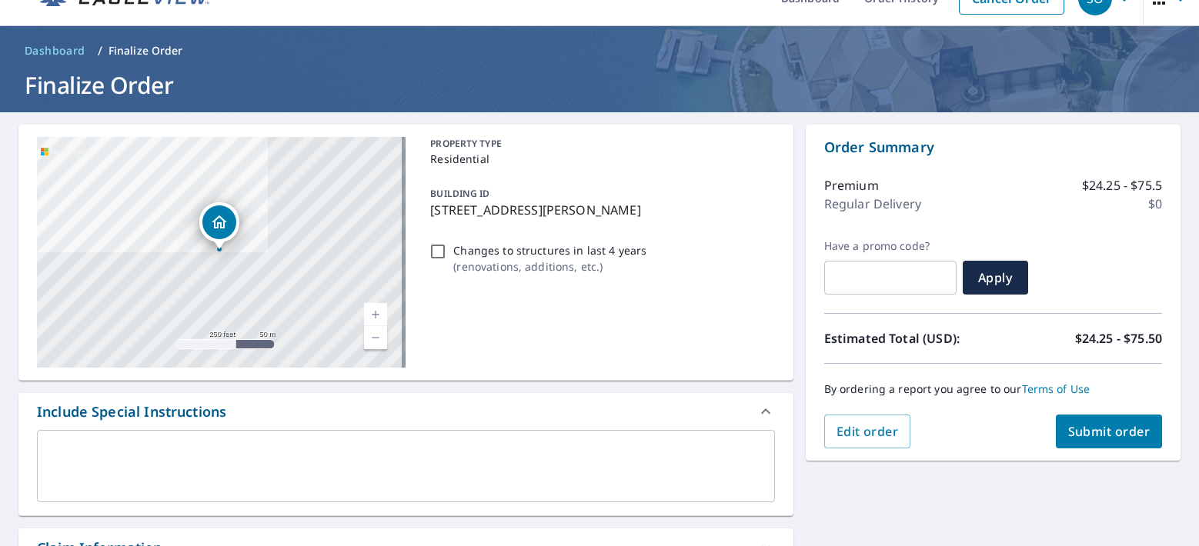
click at [1068, 426] on span "Submit order" at bounding box center [1109, 431] width 82 height 17
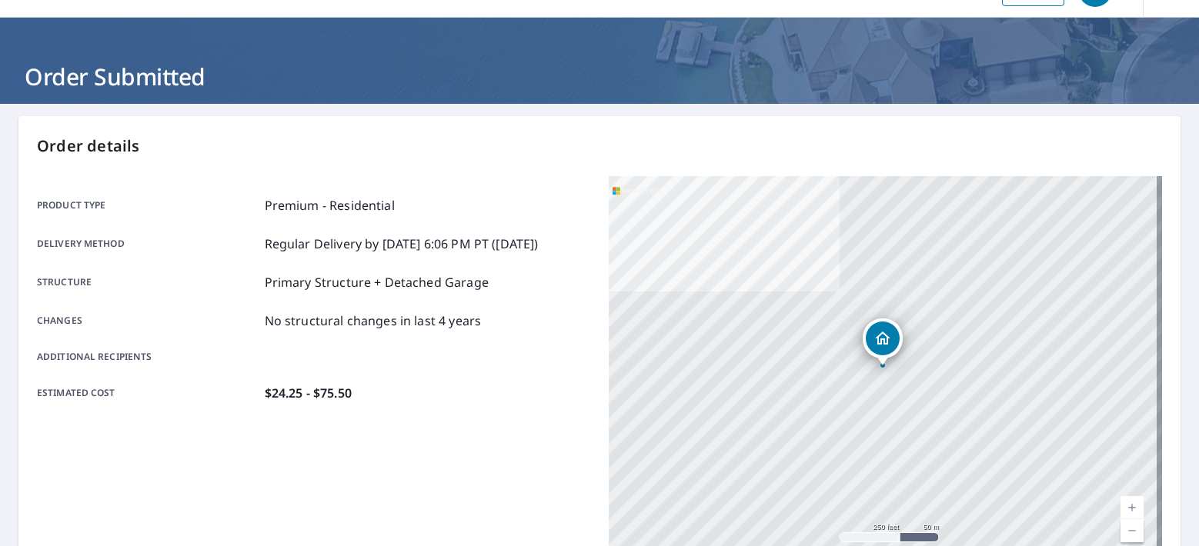
scroll to position [14, 0]
